Goal: Check status: Check status

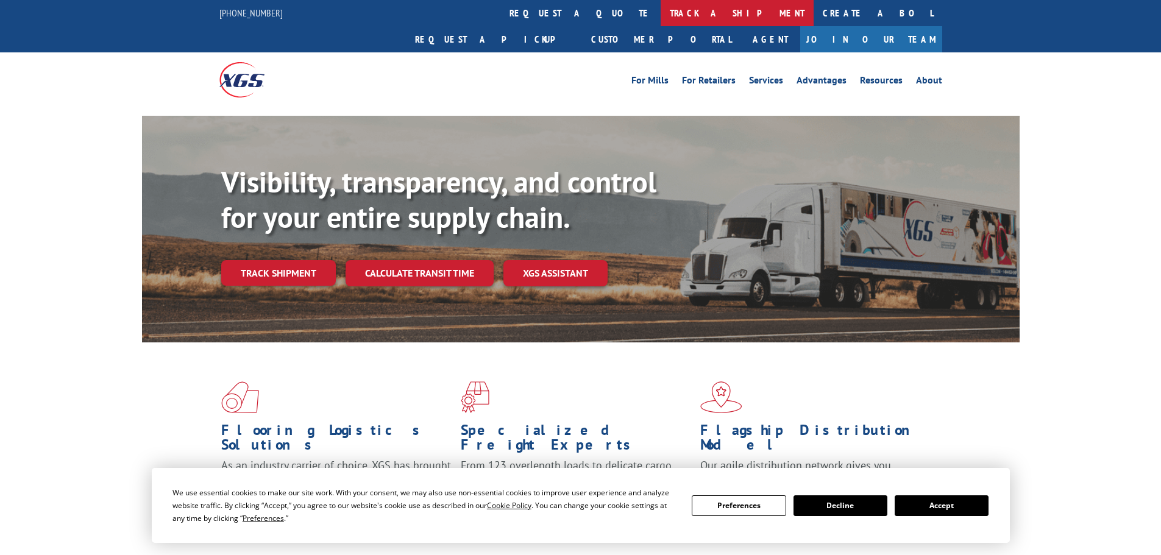
click at [661, 14] on link "track a shipment" at bounding box center [737, 13] width 153 height 26
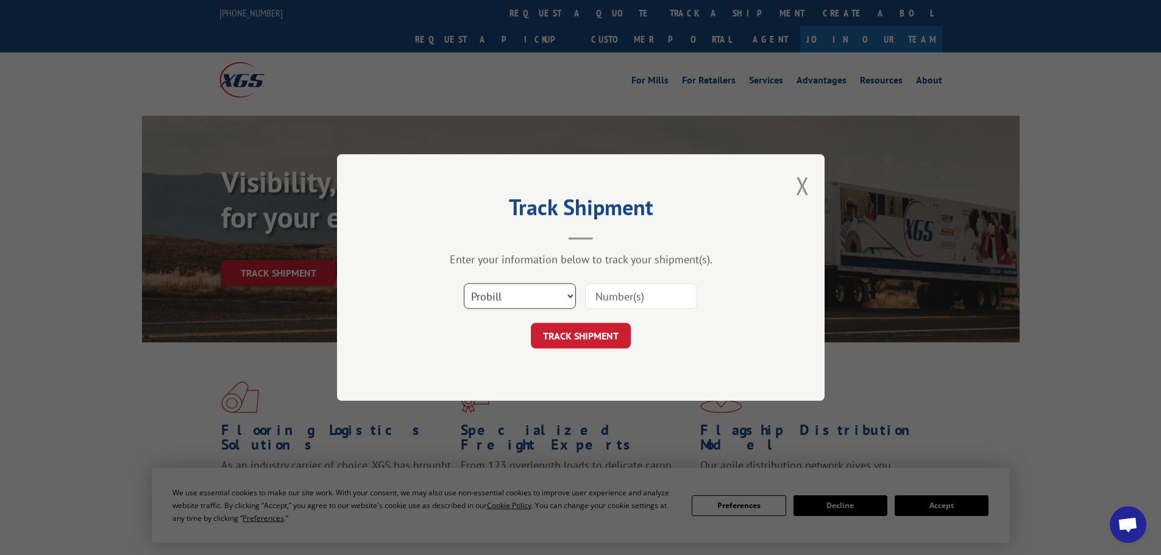
click at [573, 294] on select "Select category... Probill BOL PO" at bounding box center [520, 296] width 112 height 26
select select "po"
click at [464, 284] on select "Select category... Probill BOL PO" at bounding box center [520, 296] width 112 height 26
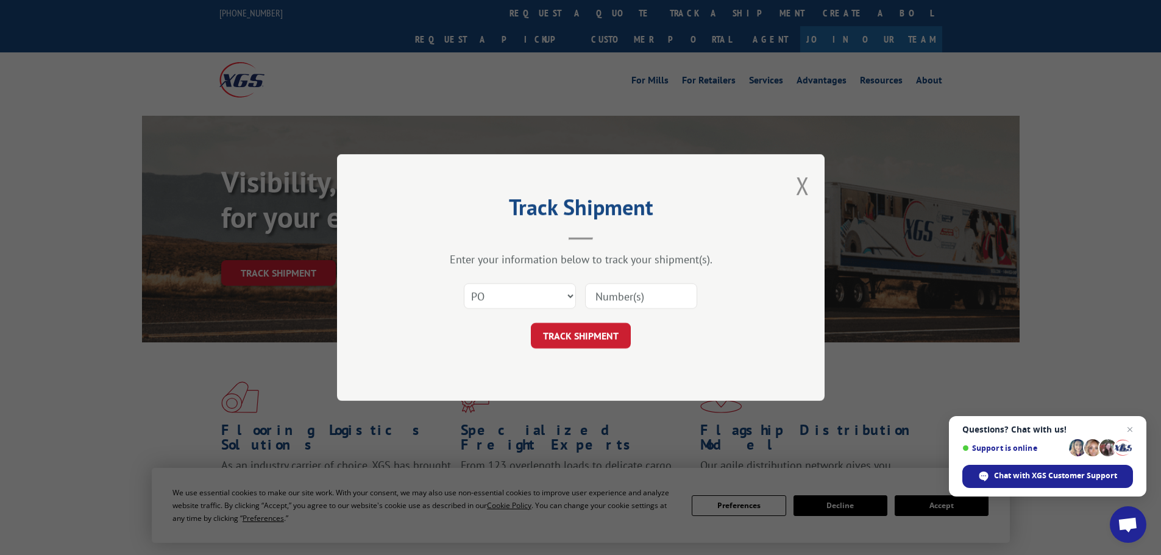
click at [632, 302] on input at bounding box center [641, 296] width 112 height 26
paste input "26531011"
type input "26531011"
click at [597, 340] on button "TRACK SHIPMENT" at bounding box center [581, 336] width 100 height 26
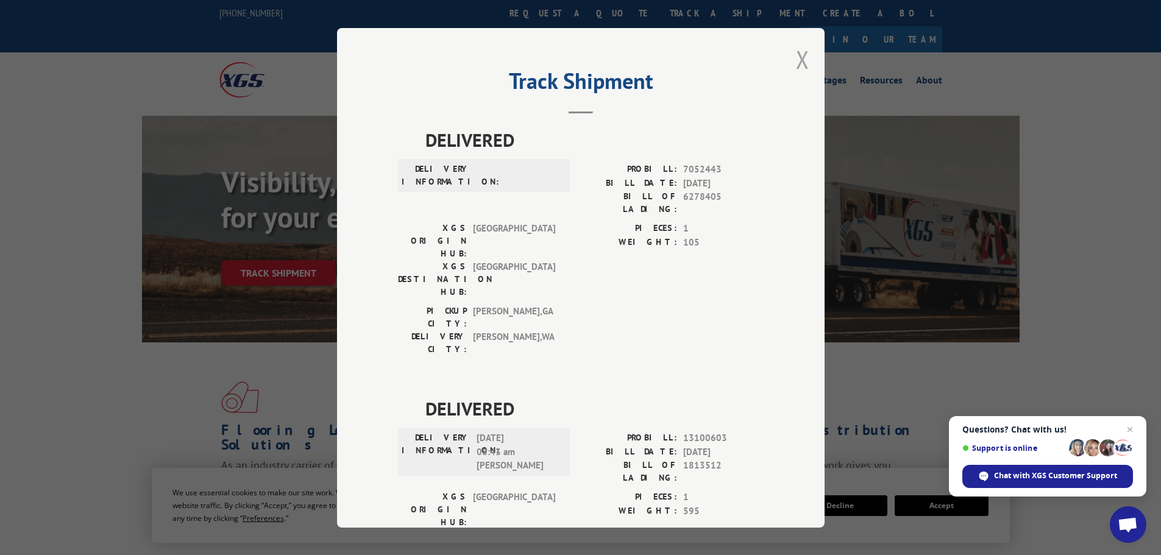
click at [796, 59] on button "Close modal" at bounding box center [802, 59] width 13 height 32
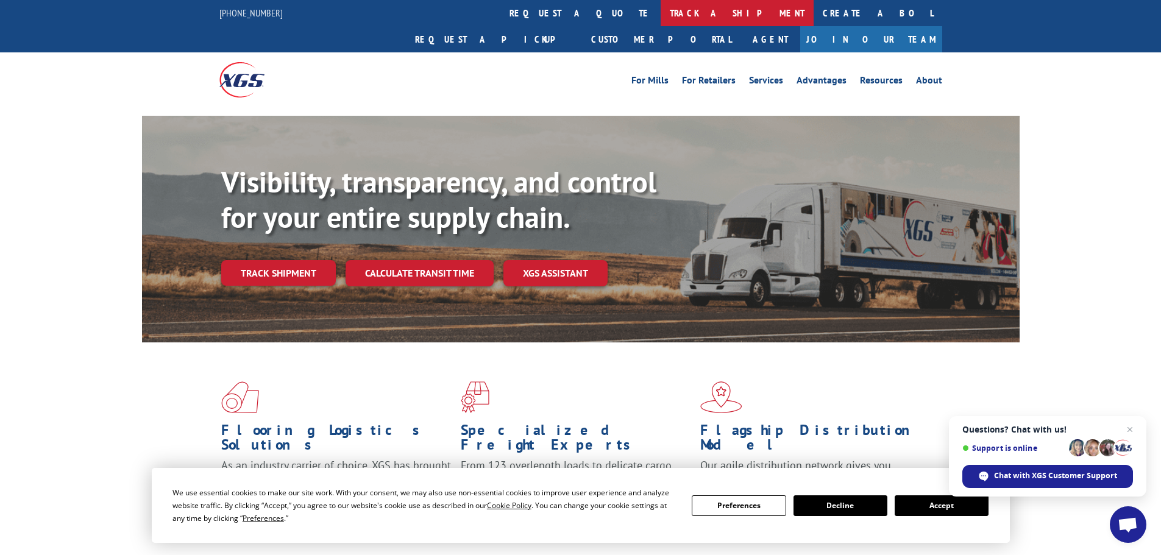
click at [661, 5] on link "track a shipment" at bounding box center [737, 13] width 153 height 26
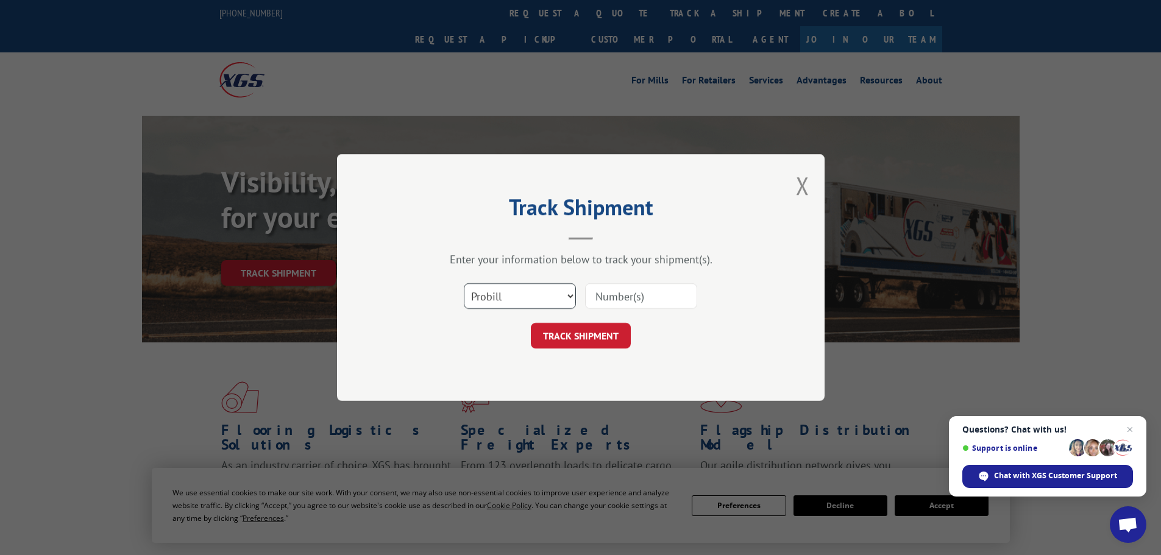
click at [523, 296] on select "Select category... Probill BOL PO" at bounding box center [520, 296] width 112 height 26
click at [464, 284] on select "Select category... Probill BOL PO" at bounding box center [520, 296] width 112 height 26
click at [604, 294] on input at bounding box center [641, 296] width 112 height 26
paste input "6804833"
type input "6804833"
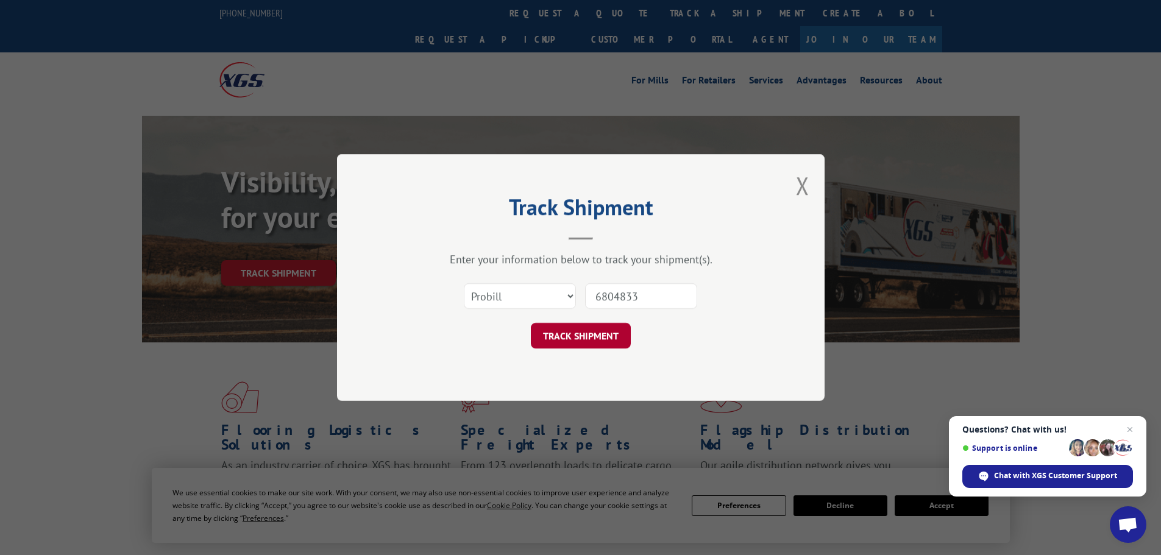
click at [611, 337] on button "TRACK SHIPMENT" at bounding box center [581, 336] width 100 height 26
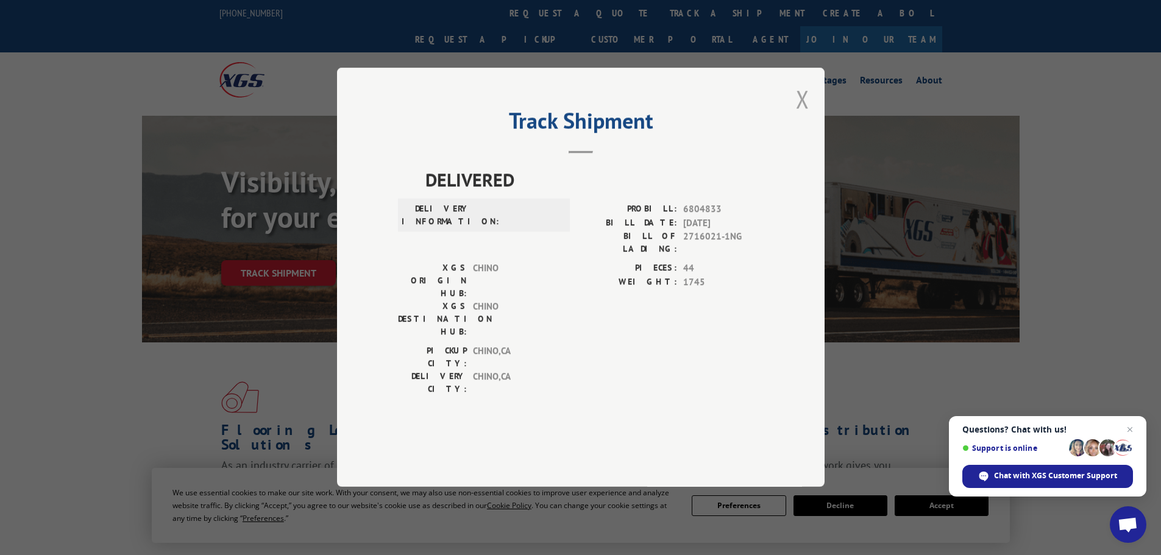
click at [804, 115] on button "Close modal" at bounding box center [802, 99] width 13 height 32
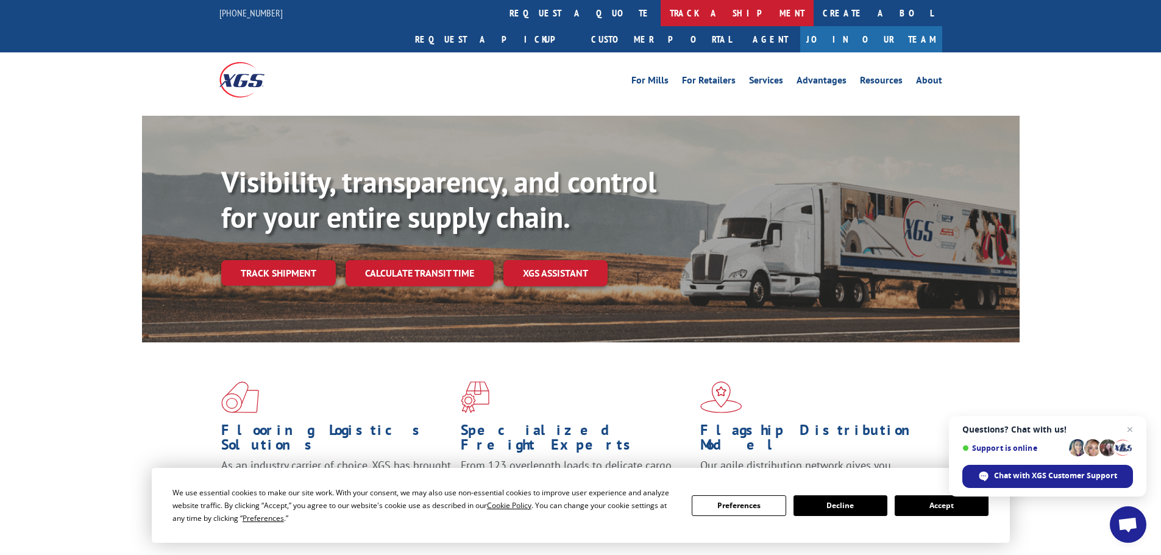
click at [661, 20] on link "track a shipment" at bounding box center [737, 13] width 153 height 26
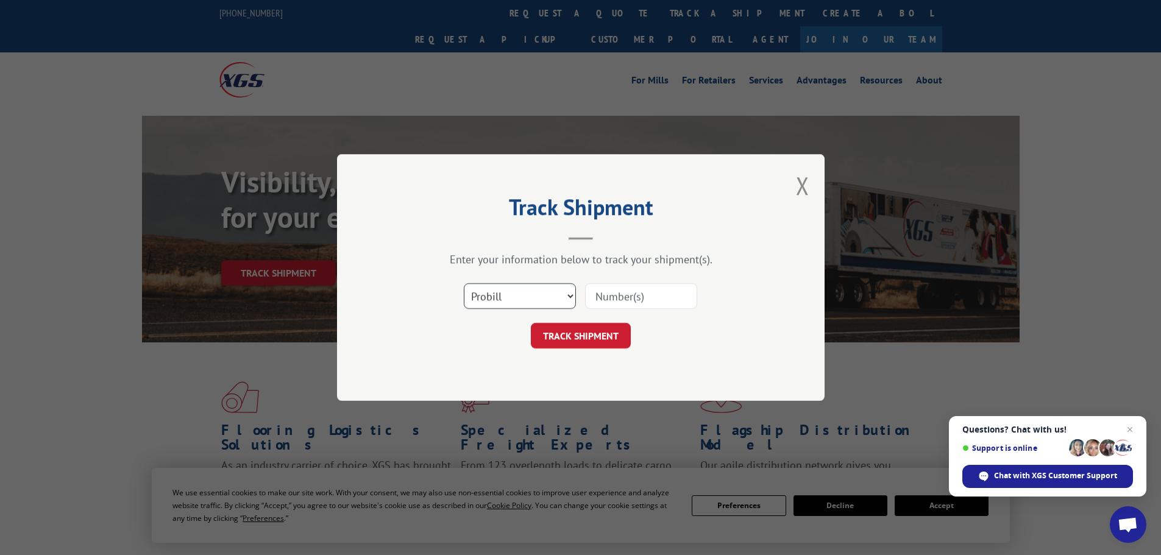
click at [550, 299] on select "Select category... Probill BOL PO" at bounding box center [520, 296] width 112 height 26
click at [464, 284] on select "Select category... Probill BOL PO" at bounding box center [520, 296] width 112 height 26
click at [553, 295] on select "Select category... Probill BOL PO" at bounding box center [520, 296] width 112 height 26
select select "probill"
click at [464, 284] on select "Select category... Probill BOL PO" at bounding box center [520, 296] width 112 height 26
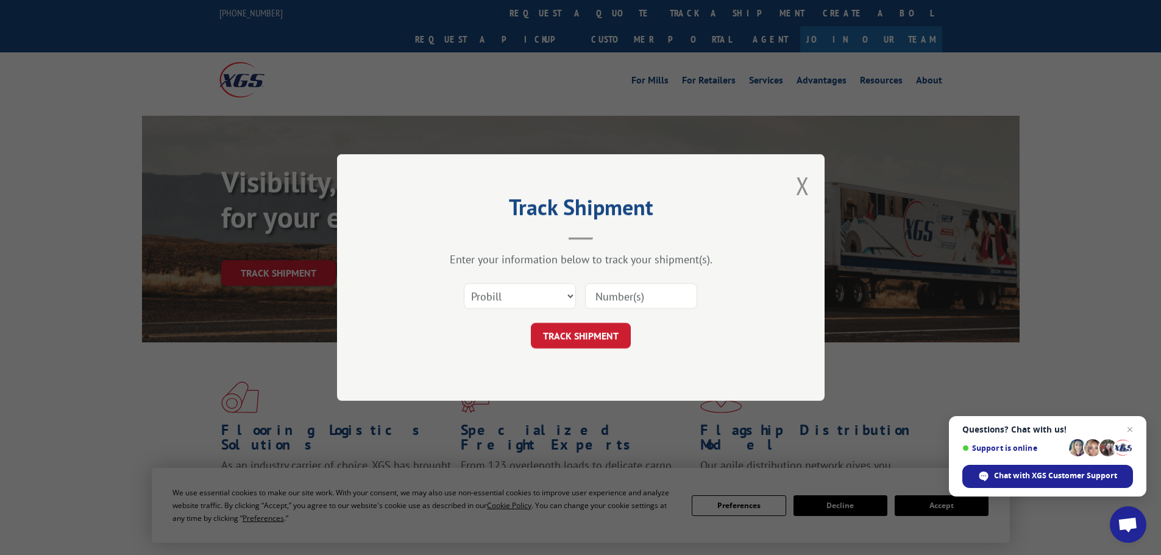
click at [615, 297] on input at bounding box center [641, 296] width 112 height 26
paste input "72876"
type input "72876"
click at [607, 345] on button "TRACK SHIPMENT" at bounding box center [581, 336] width 100 height 26
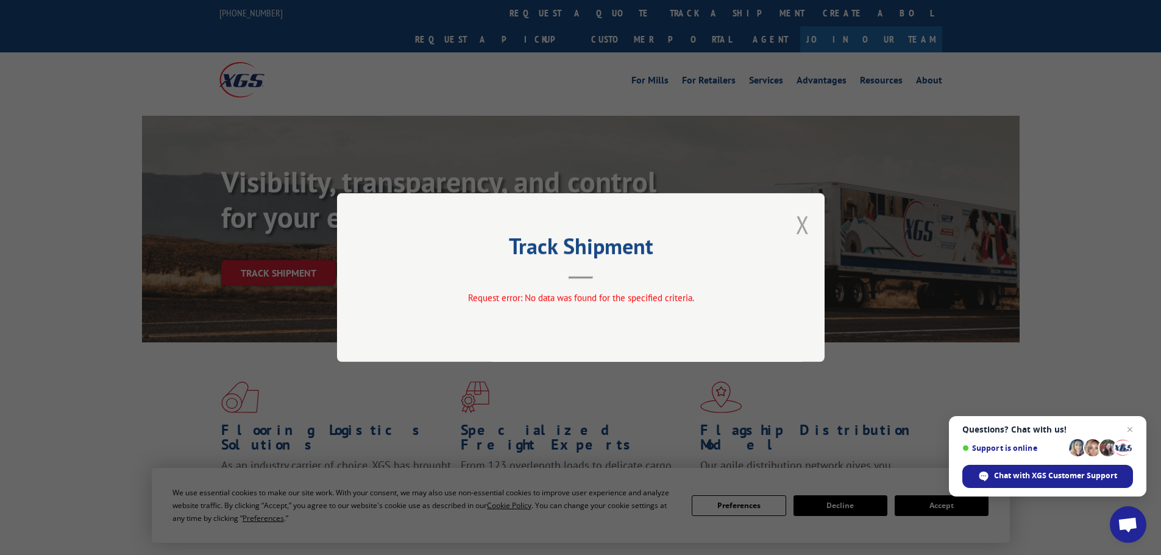
click at [805, 222] on button "Close modal" at bounding box center [802, 224] width 13 height 32
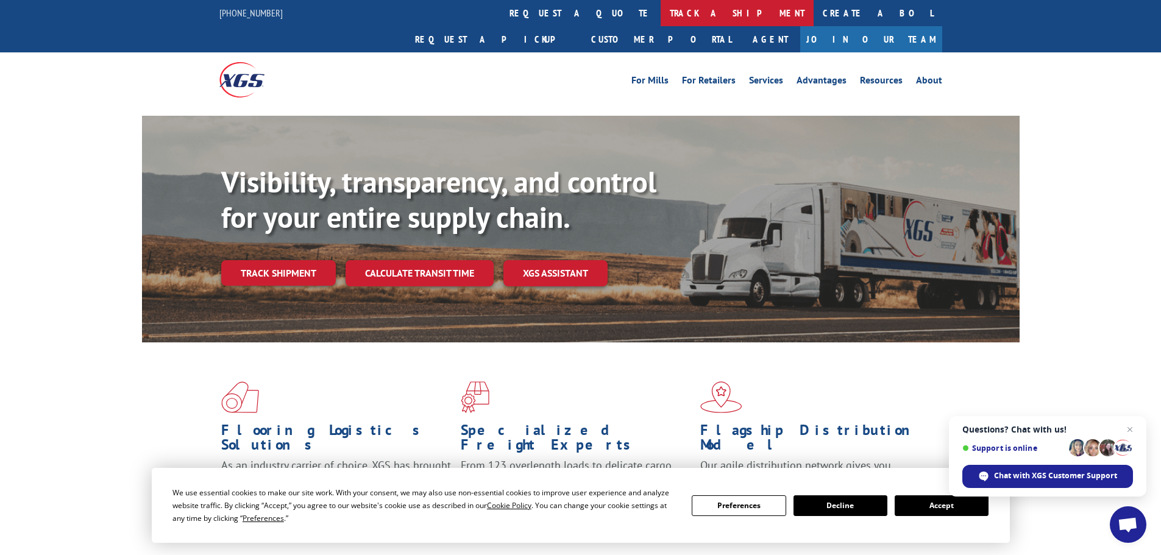
click at [661, 7] on link "track a shipment" at bounding box center [737, 13] width 153 height 26
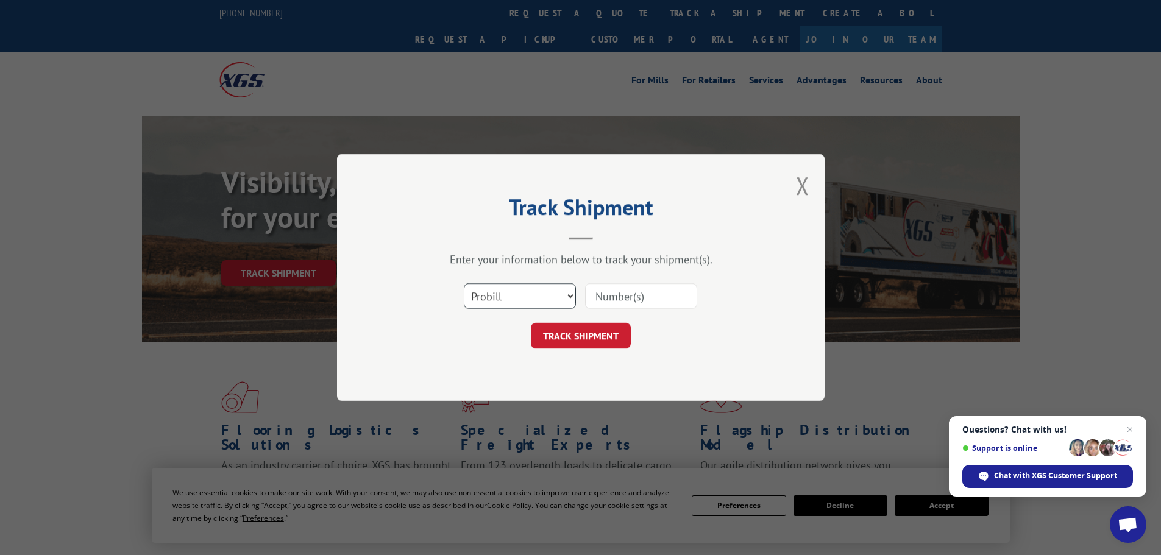
click at [541, 297] on select "Select category... Probill BOL PO" at bounding box center [520, 296] width 112 height 26
select select "bol"
click at [464, 284] on select "Select category... Probill BOL PO" at bounding box center [520, 296] width 112 height 26
click at [628, 294] on input at bounding box center [641, 296] width 112 height 26
paste input "72876"
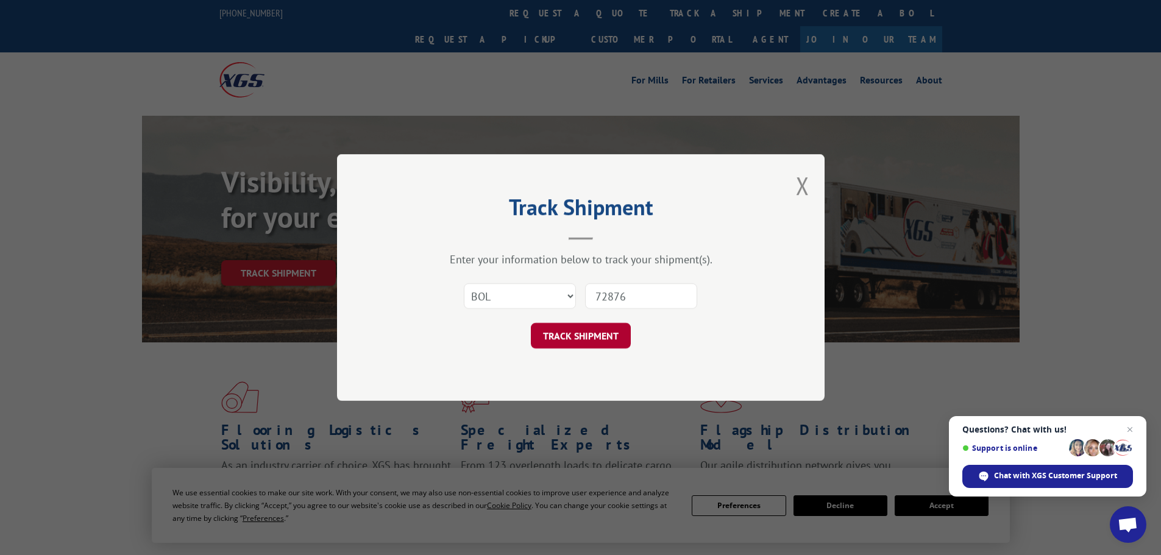
type input "72876"
drag, startPoint x: 623, startPoint y: 330, endPoint x: 627, endPoint y: 324, distance: 7.1
click at [626, 325] on button "TRACK SHIPMENT" at bounding box center [581, 336] width 100 height 26
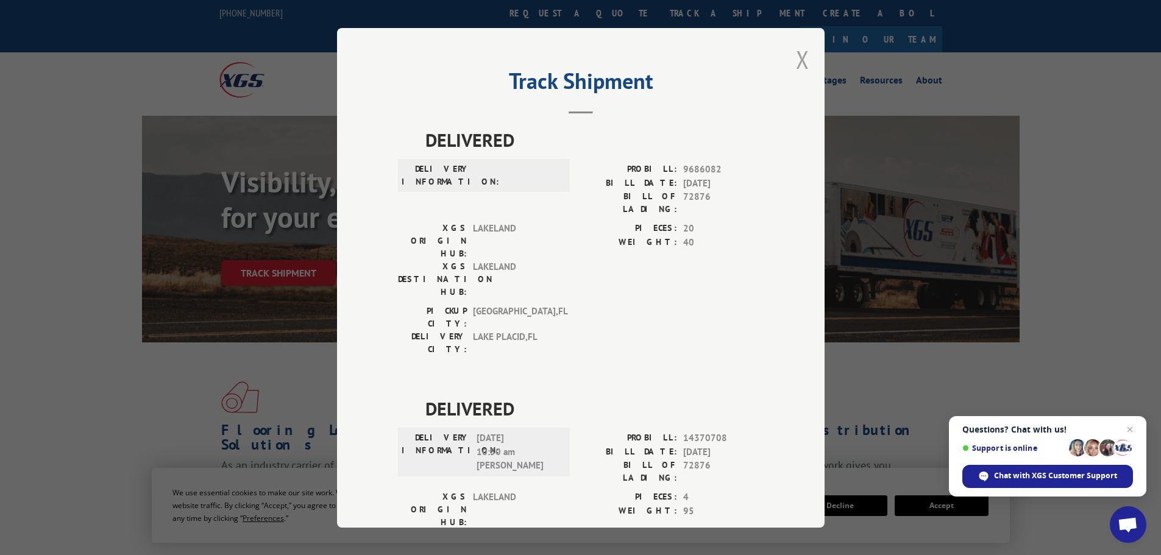
click at [796, 59] on button "Close modal" at bounding box center [802, 59] width 13 height 32
